Goal: Task Accomplishment & Management: Complete application form

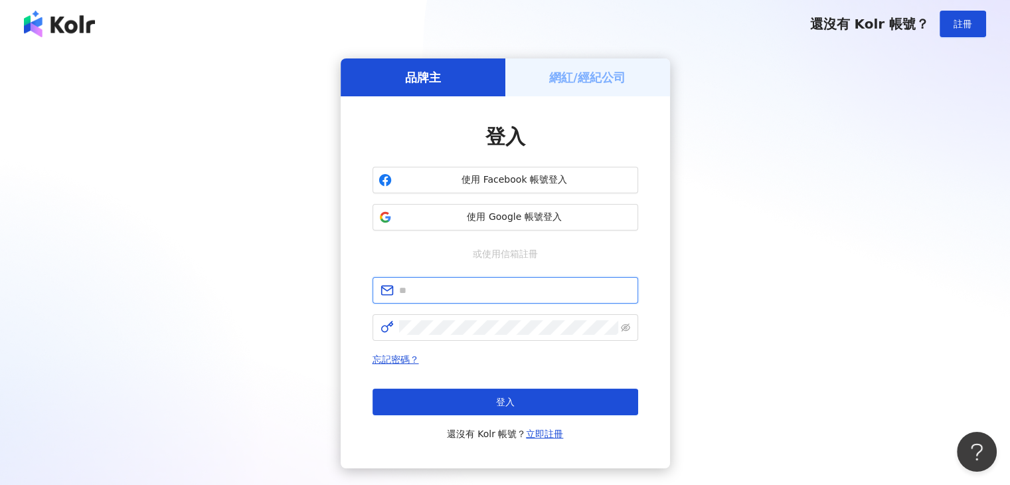
click at [479, 297] on input "text" at bounding box center [514, 290] width 231 height 15
type input "**********"
click button "登入" at bounding box center [505, 401] width 266 height 27
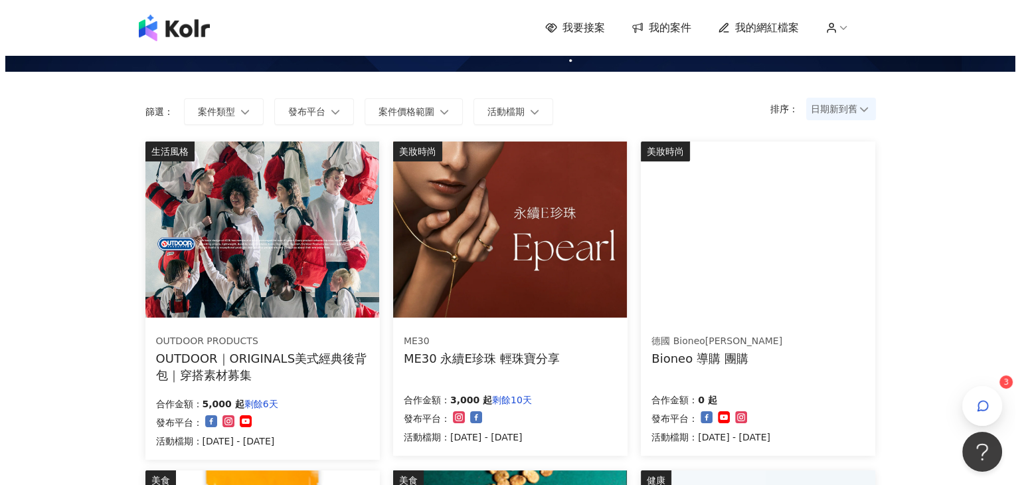
scroll to position [66, 0]
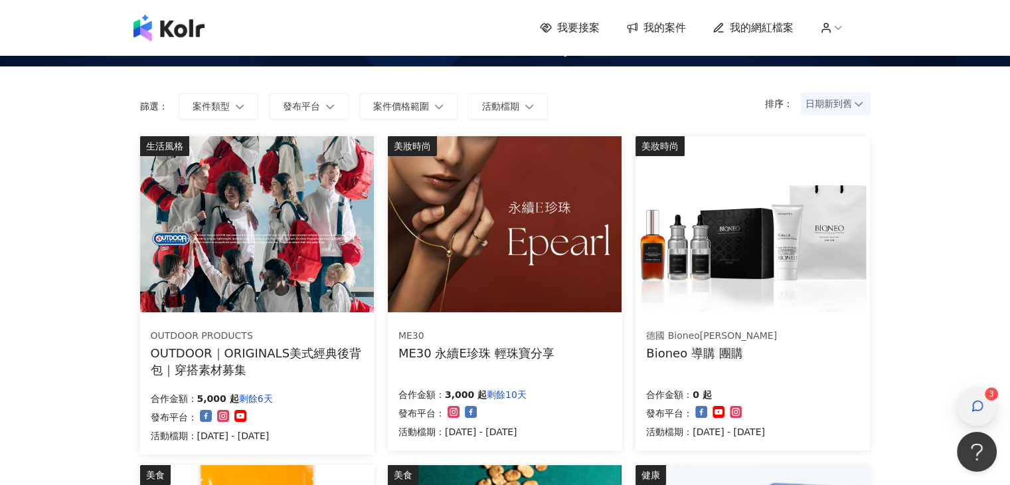
click at [985, 404] on div "button" at bounding box center [976, 406] width 17 height 30
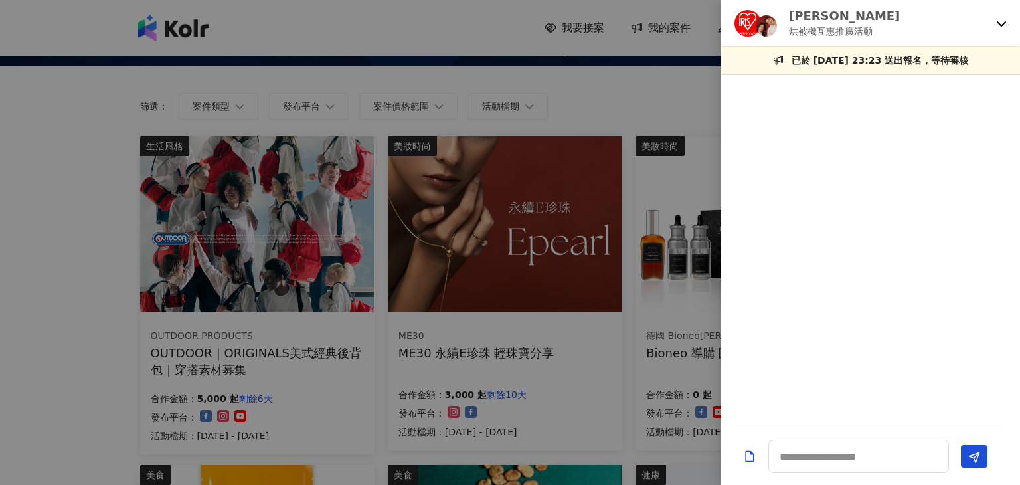
click at [1003, 26] on icon at bounding box center [1001, 23] width 11 height 11
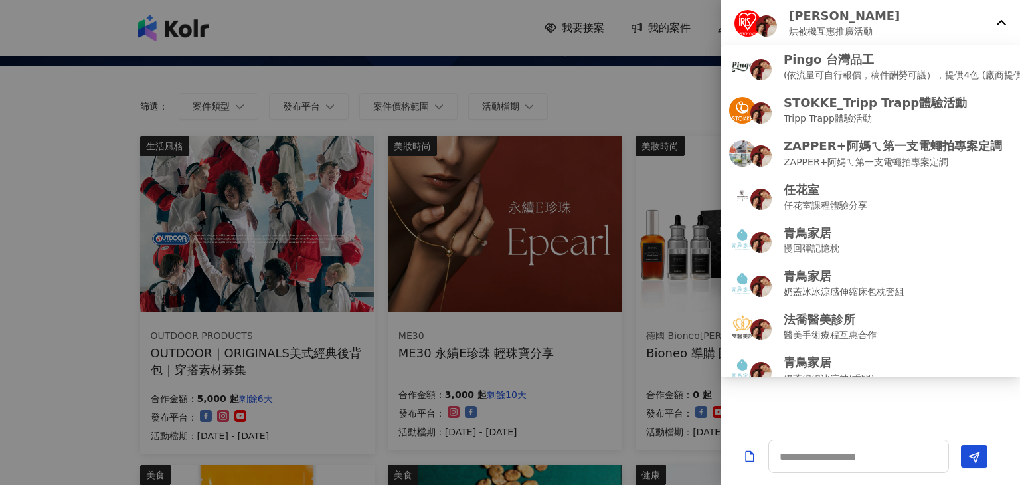
click at [829, 18] on p "[PERSON_NAME]" at bounding box center [844, 15] width 111 height 17
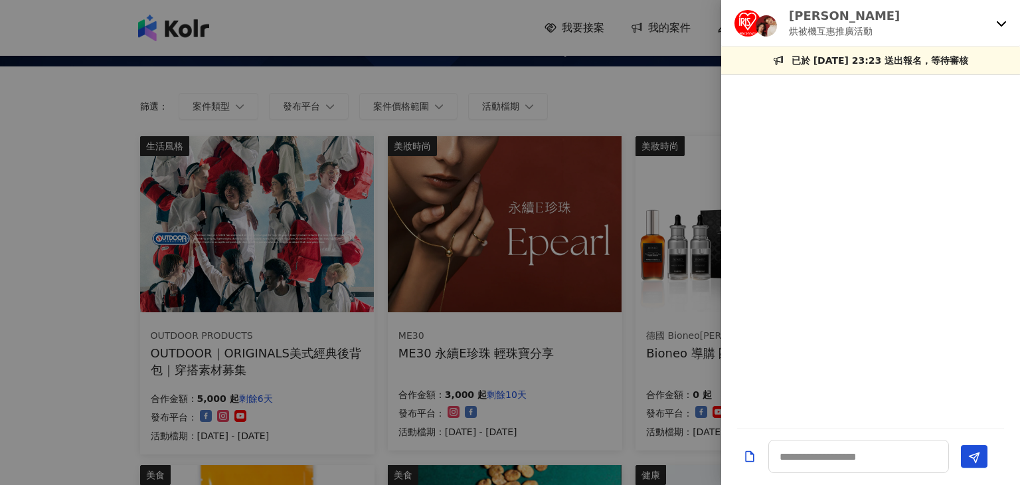
click at [987, 25] on div "[PERSON_NAME] 烘被機互惠推廣活動" at bounding box center [862, 22] width 256 height 31
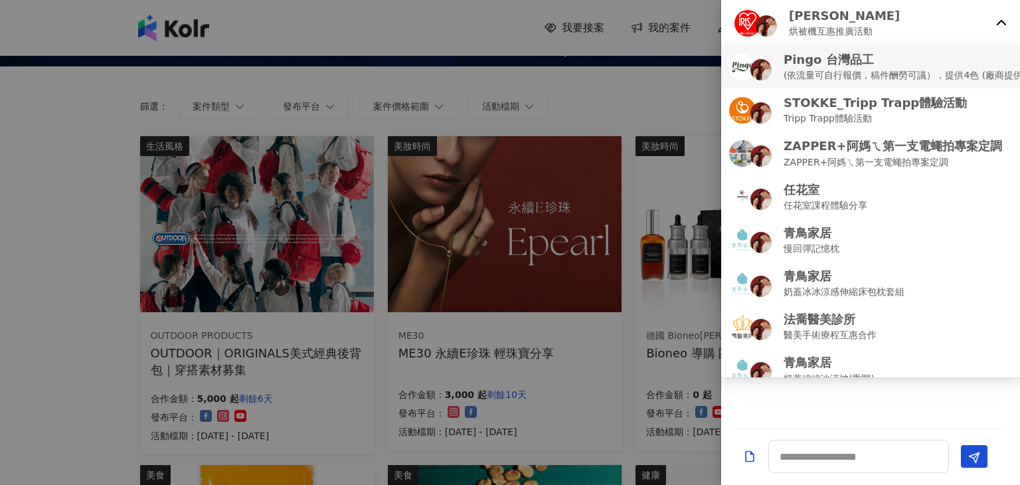
click at [907, 74] on p "(依流量可自行報價，稿件酬勞可議），提供4色 (廠商提供)" at bounding box center [904, 75] width 243 height 15
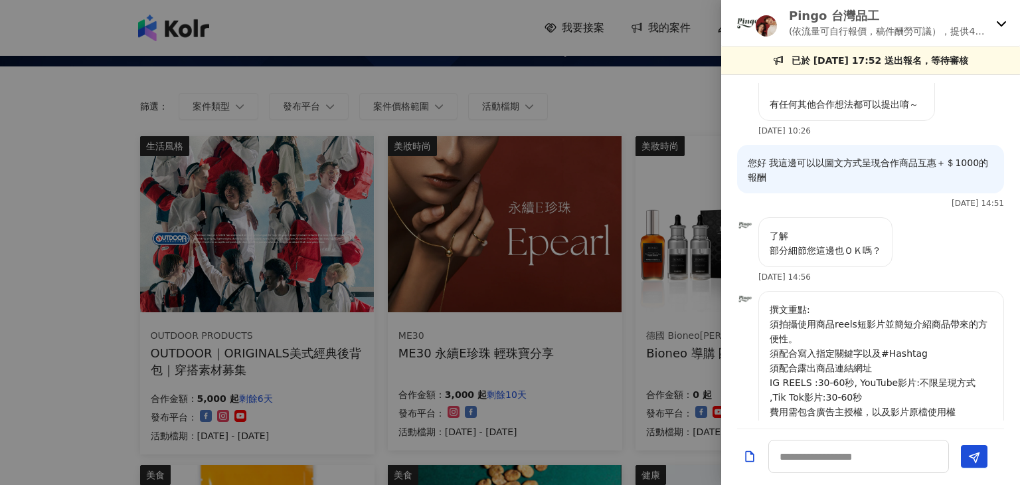
scroll to position [133, 0]
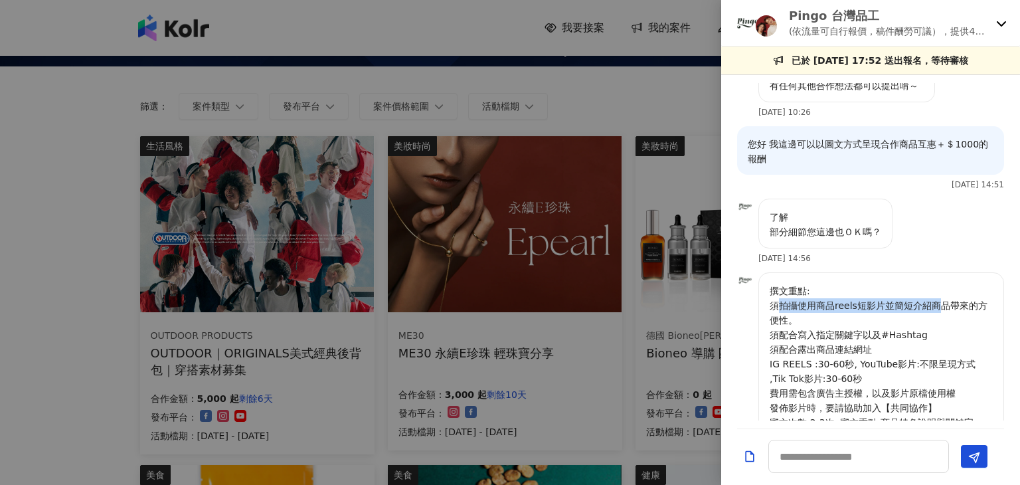
drag, startPoint x: 775, startPoint y: 305, endPoint x: 937, endPoint y: 305, distance: 162.0
click at [937, 305] on p "撰文重點: 須拍攝使用商品reels短影片並簡短介紹商品帶來的方便性。 須配合寫入指定關鍵字以及#Hashtag 須配合露出商品連結網址 IG REELS :…" at bounding box center [880, 451] width 223 height 336
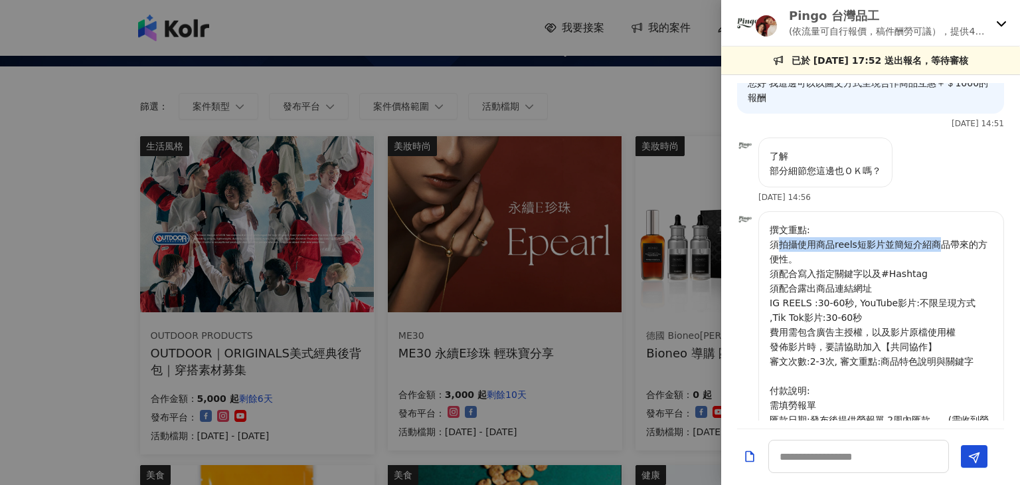
scroll to position [199, 0]
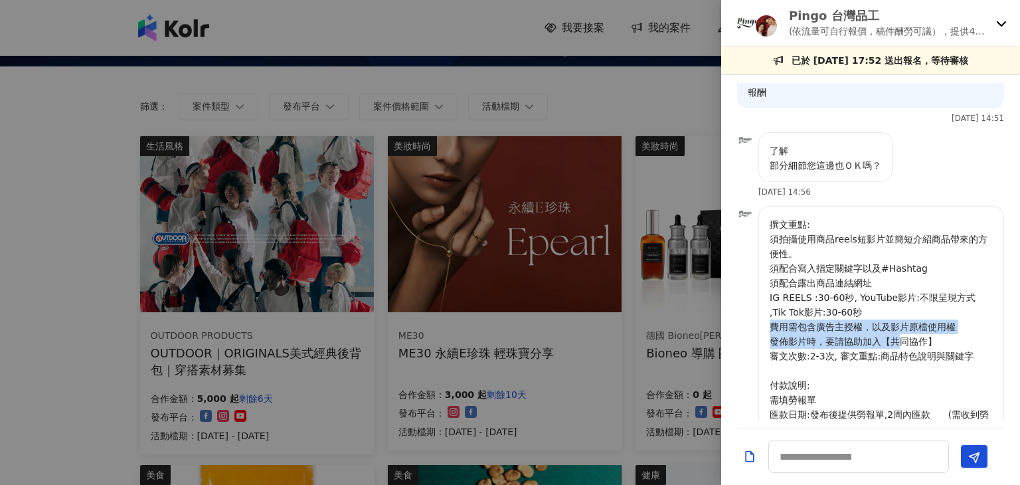
drag, startPoint x: 768, startPoint y: 327, endPoint x: 900, endPoint y: 345, distance: 133.3
click at [900, 345] on div "撰文重點: 須拍攝使用商品reels短影片並簡短介紹商品帶來的方便性。 須配合寫入指定關鍵字以及#Hashtag 須配合露出商品連結網址 IG REELS :…" at bounding box center [881, 384] width 246 height 357
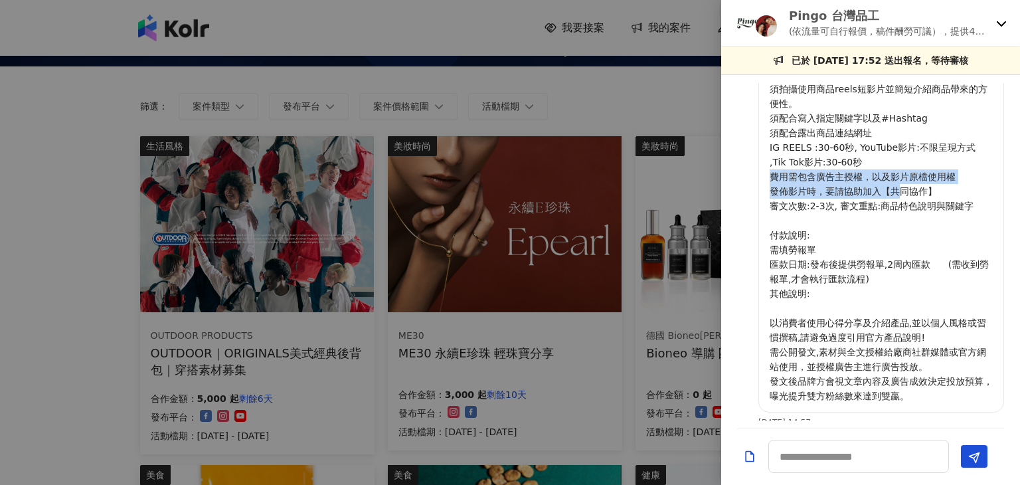
scroll to position [398, 0]
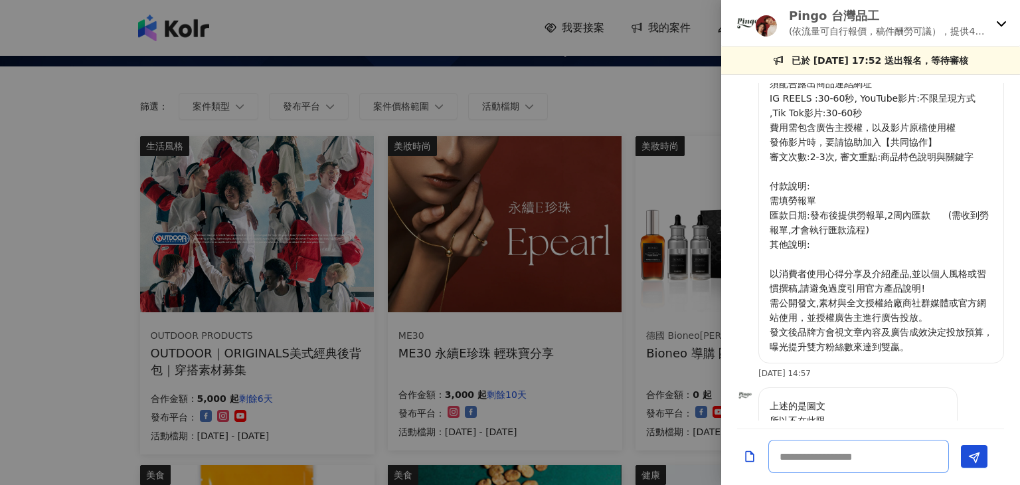
click at [826, 456] on textarea at bounding box center [858, 456] width 181 height 33
type textarea "**"
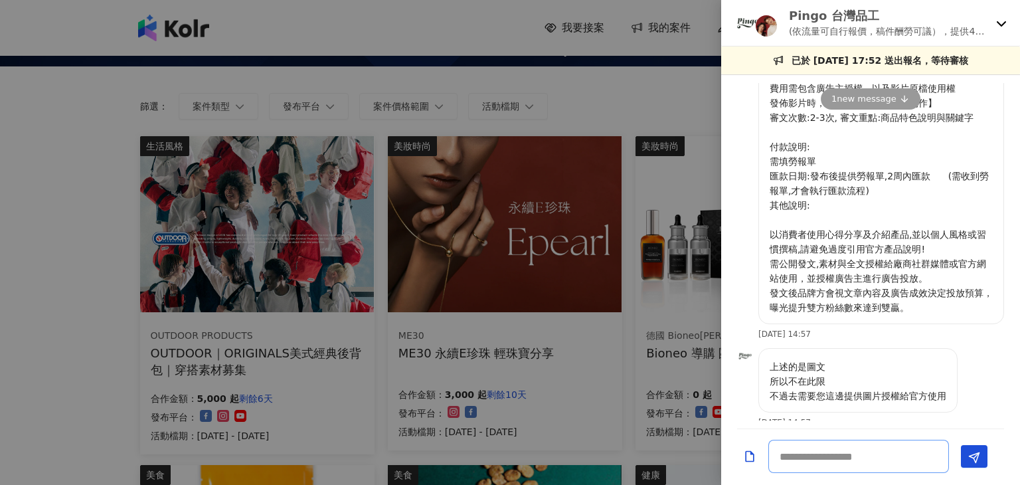
scroll to position [510, 0]
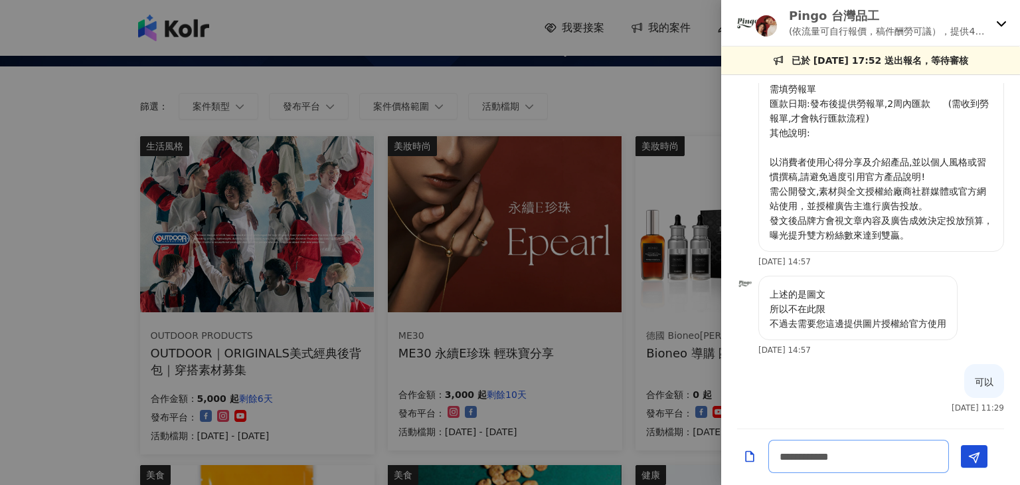
type textarea "**********"
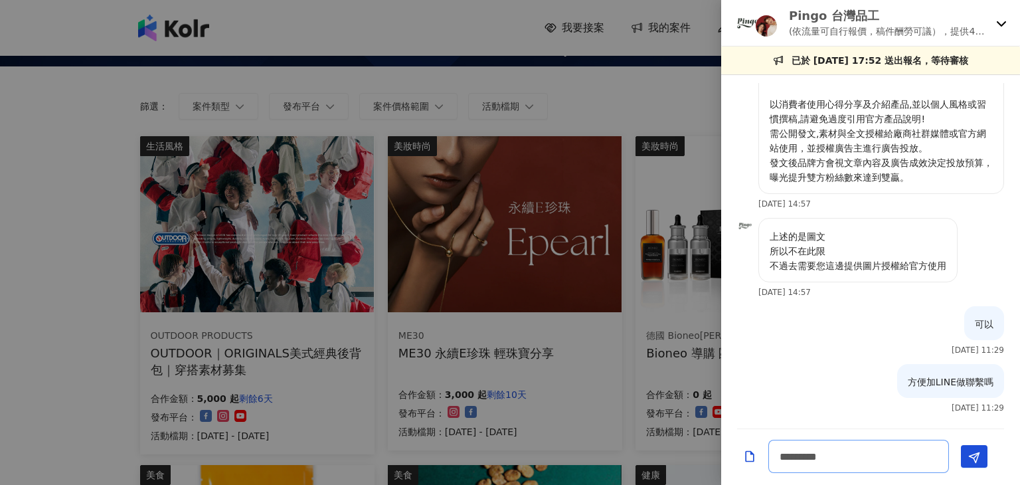
type textarea "**********"
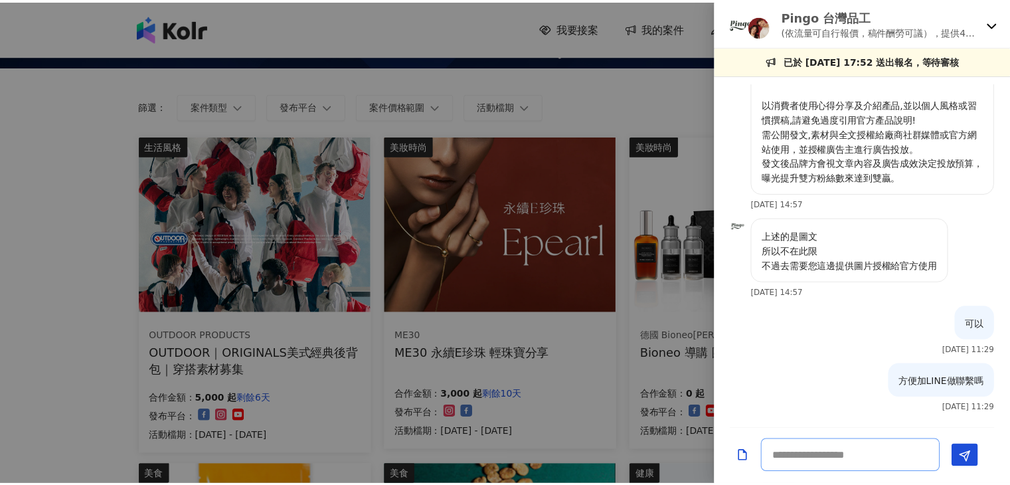
scroll to position [625, 0]
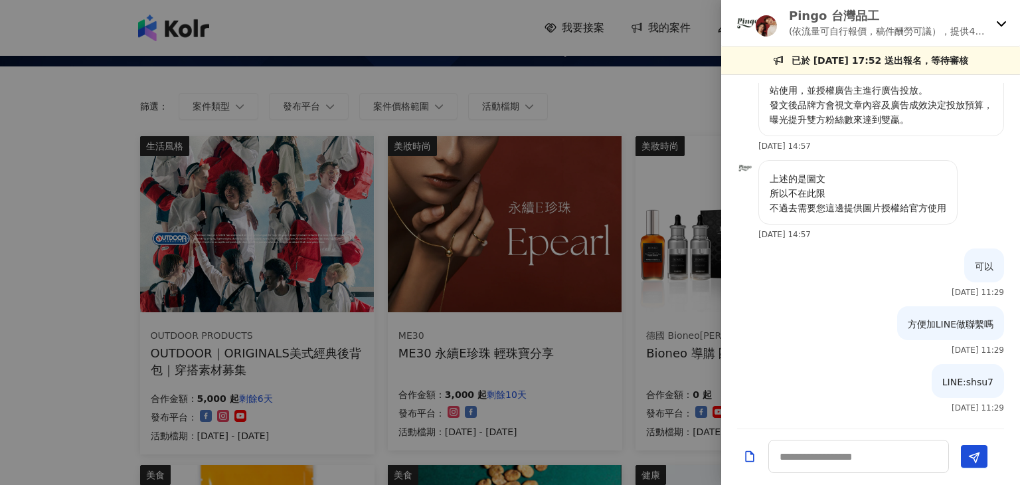
click at [645, 92] on div at bounding box center [510, 242] width 1020 height 485
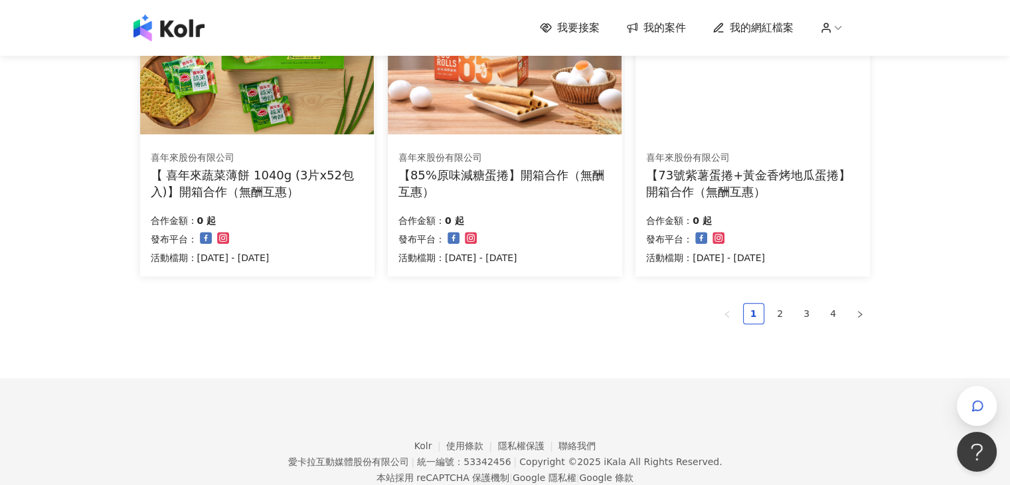
scroll to position [929, 0]
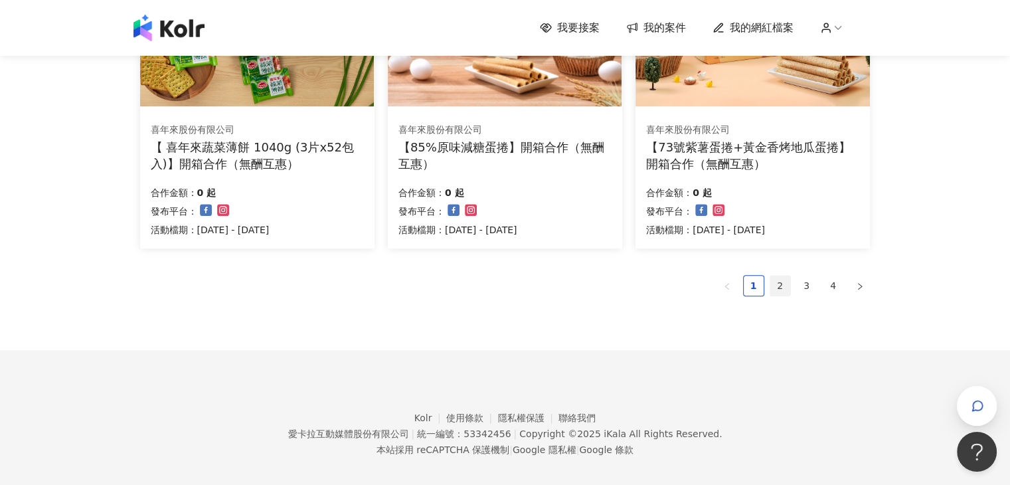
click at [780, 290] on link "2" at bounding box center [780, 286] width 20 height 20
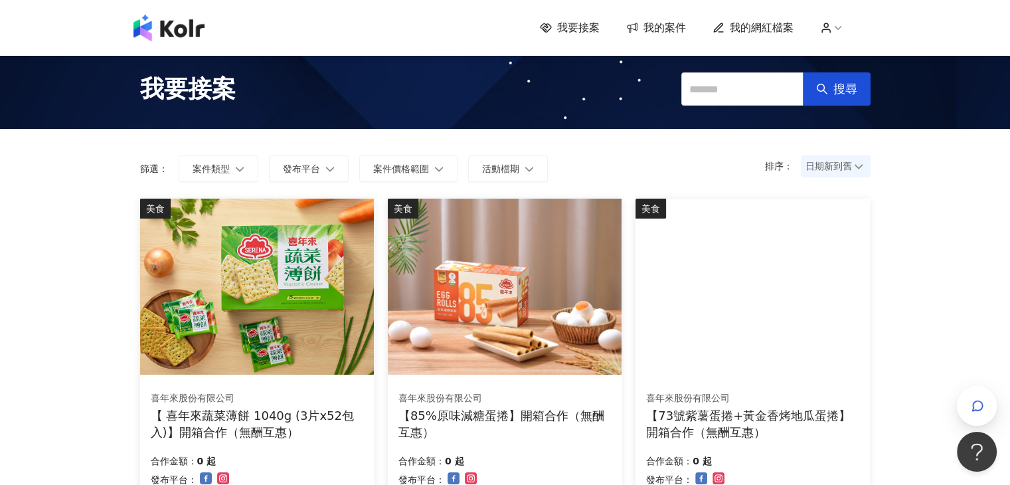
scroll to position [0, 0]
